Goal: Task Accomplishment & Management: Manage account settings

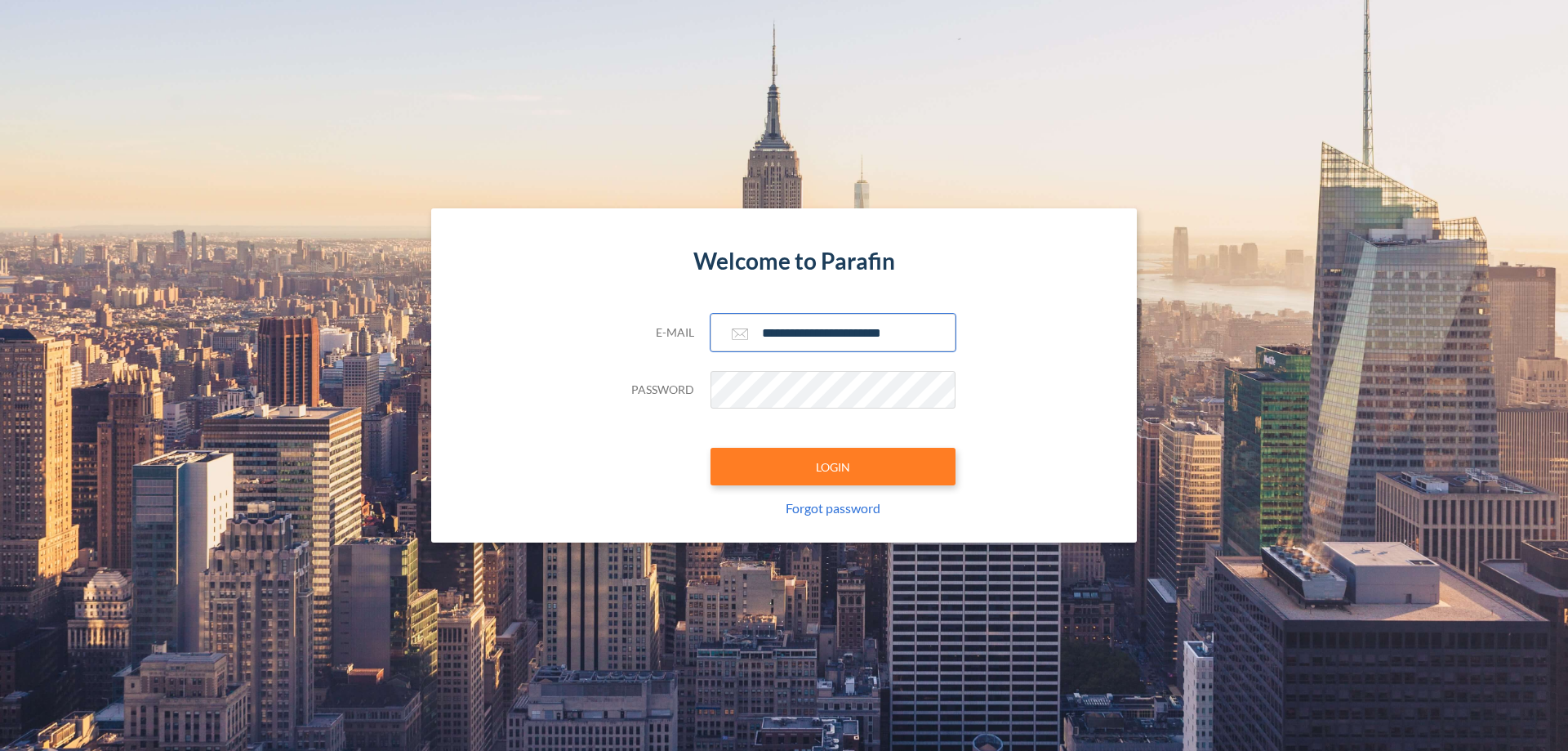
type input "**********"
click at [833, 467] on button "LOGIN" at bounding box center [832, 467] width 245 height 38
